Goal: Task Accomplishment & Management: Use online tool/utility

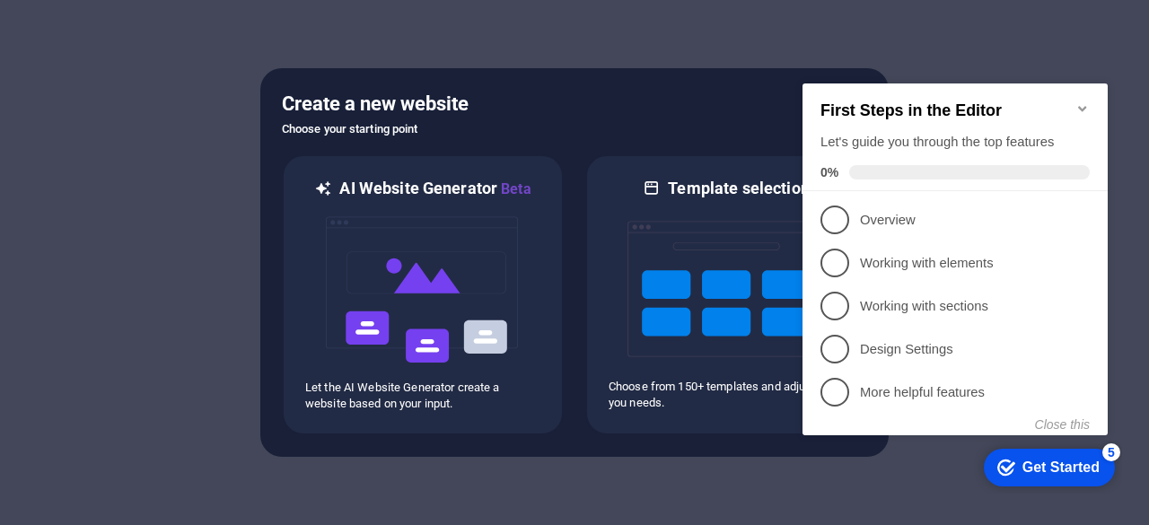
click at [577, 80] on div "Create a new website Choose your starting point AI Website Generator Beta Let t…" at bounding box center [574, 262] width 629 height 389
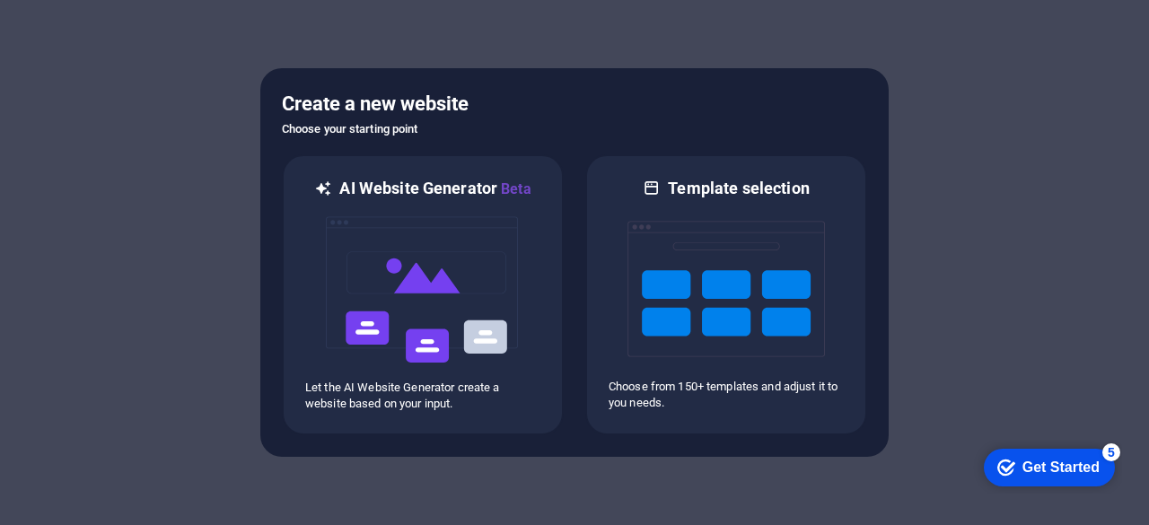
click at [503, 110] on h5 "Create a new website" at bounding box center [574, 104] width 585 height 29
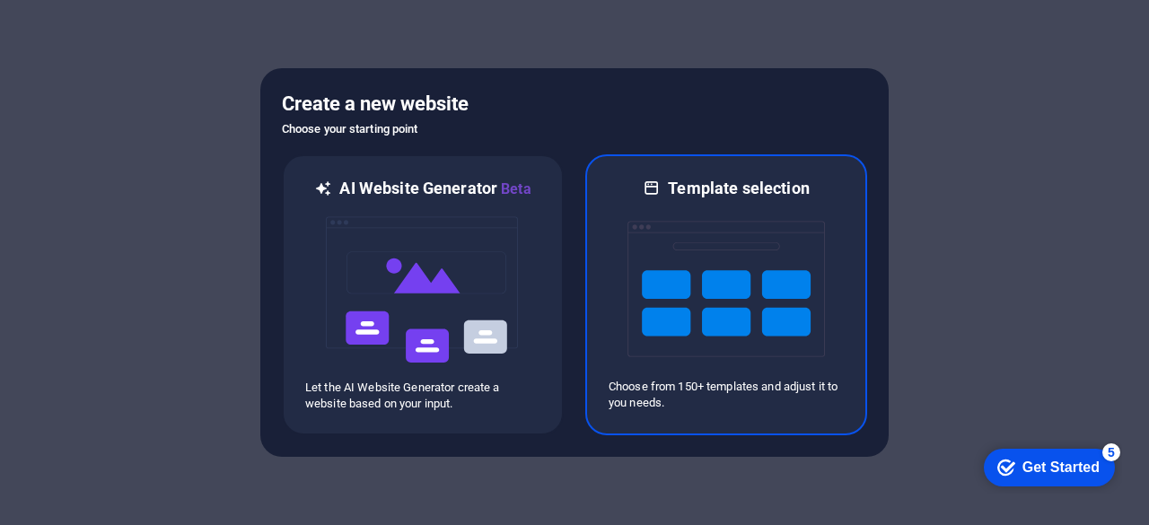
click at [742, 286] on img at bounding box center [727, 289] width 198 height 180
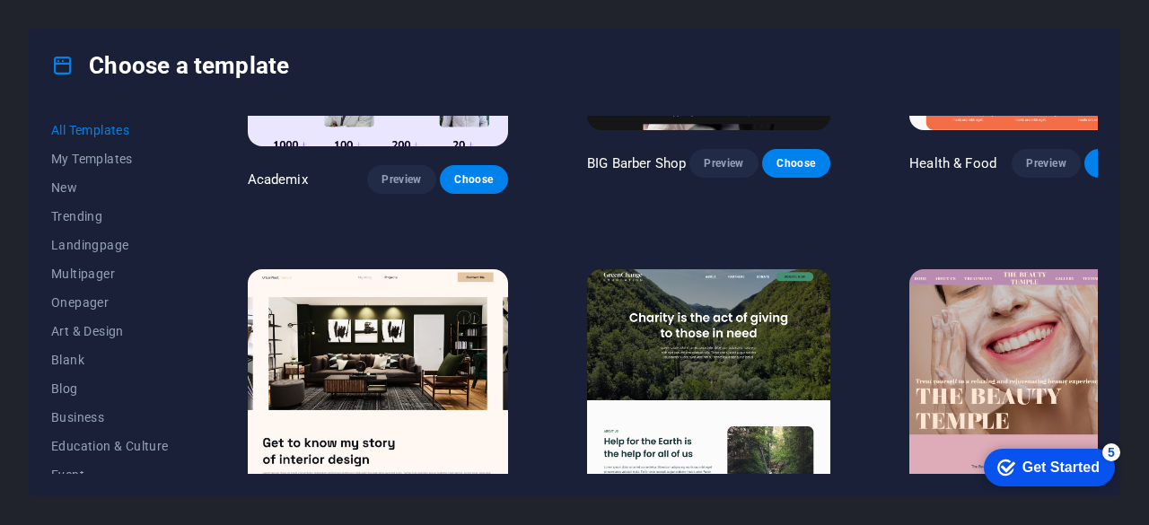
scroll to position [921, 0]
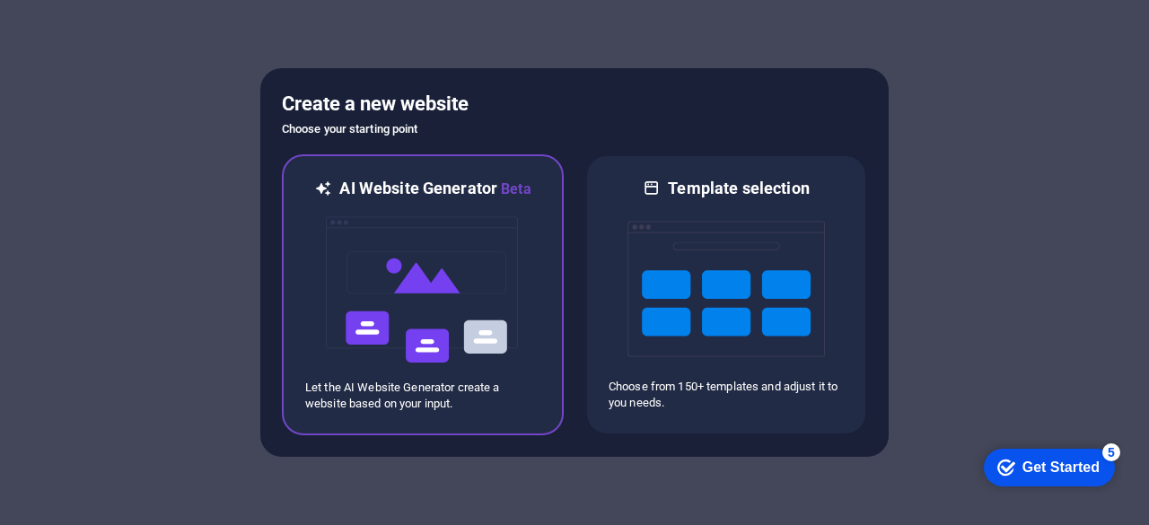
click at [515, 243] on img at bounding box center [423, 290] width 198 height 180
